Goal: Task Accomplishment & Management: Complete application form

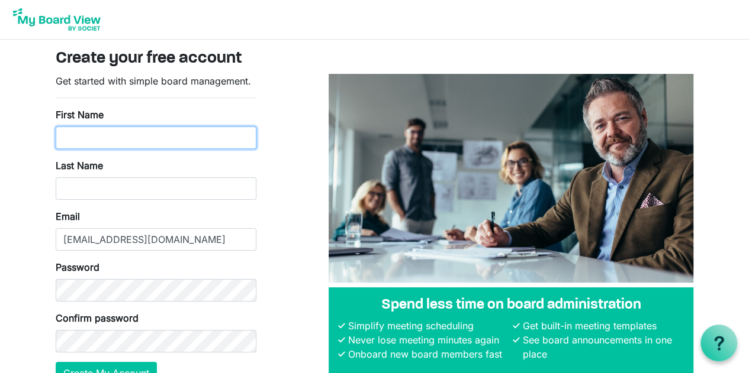
click at [169, 133] on input "First Name" at bounding box center [156, 138] width 201 height 22
type input "Moana"
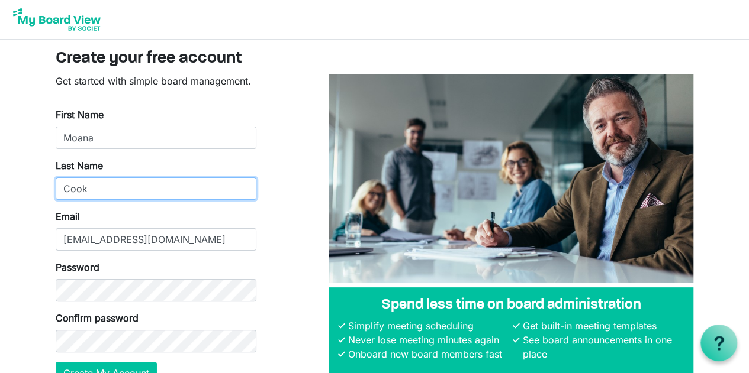
type input "Cook"
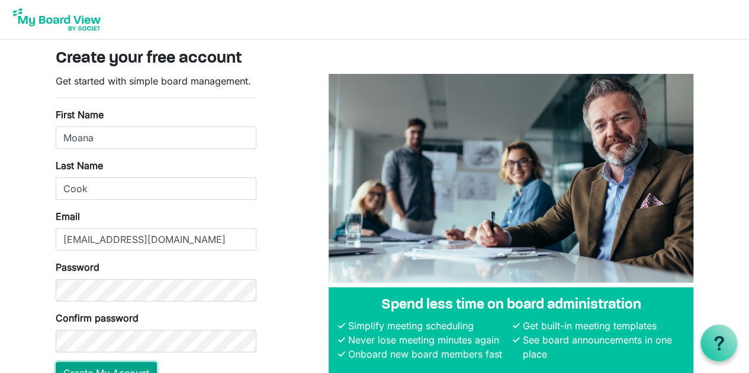
click at [133, 368] on button "Create My Account" at bounding box center [106, 373] width 101 height 22
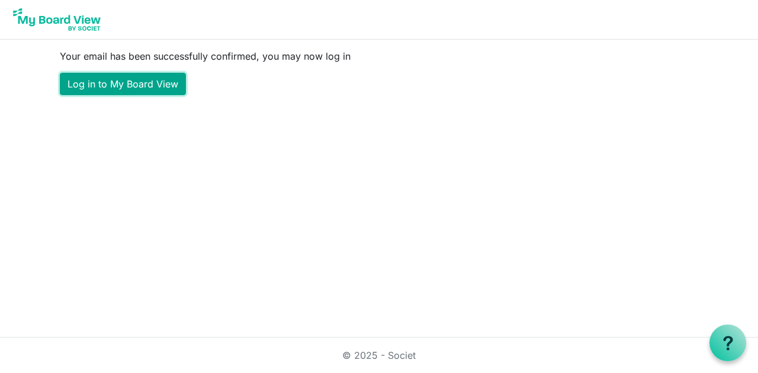
click at [170, 85] on link "Log in to My Board View" at bounding box center [123, 84] width 126 height 22
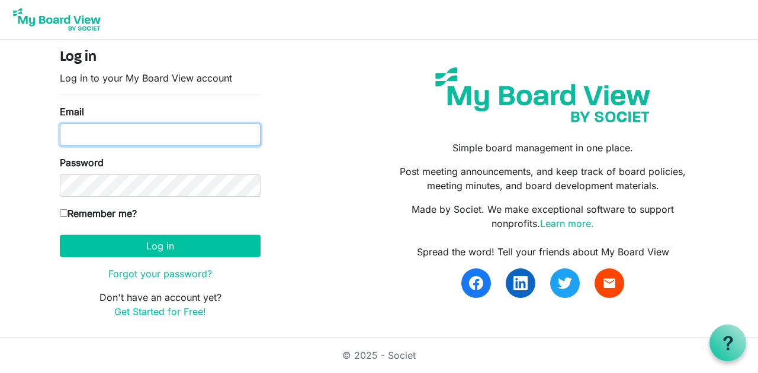
type input "[EMAIL_ADDRESS][DOMAIN_NAME]"
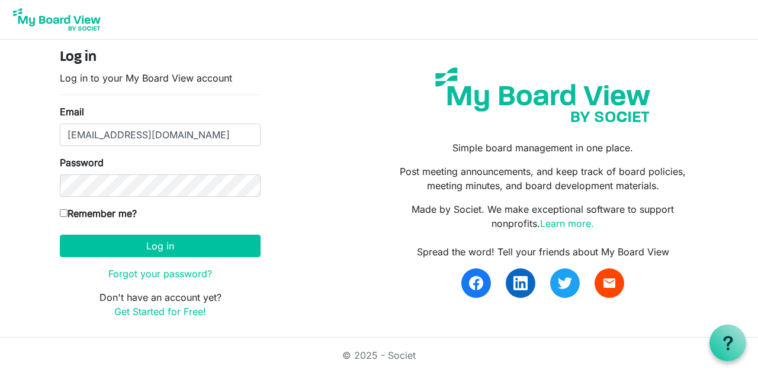
click at [65, 214] on input "Remember me?" at bounding box center [64, 214] width 8 height 8
checkbox input "true"
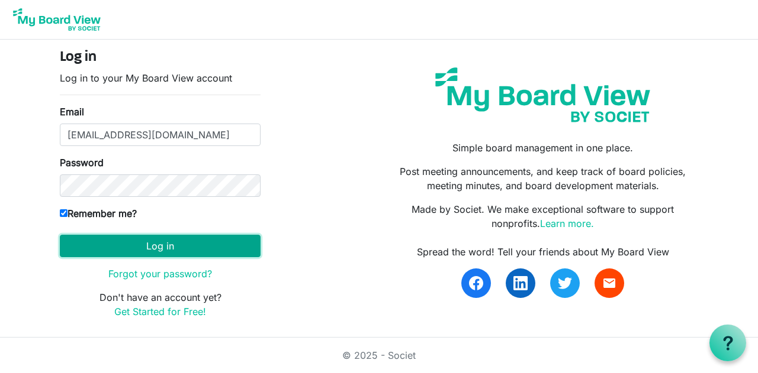
click at [129, 246] on button "Log in" at bounding box center [160, 246] width 201 height 22
